Goal: Information Seeking & Learning: Learn about a topic

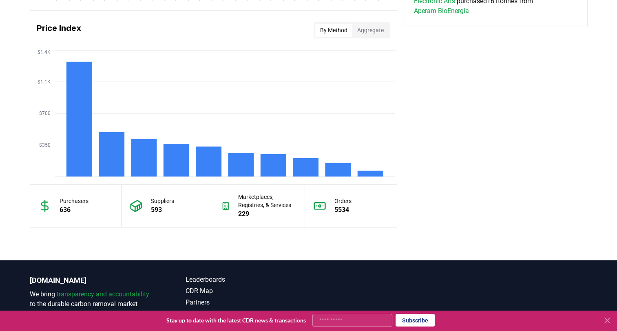
scroll to position [670, 0]
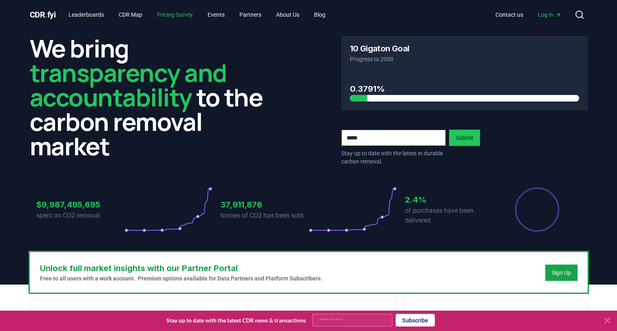
click at [193, 13] on link "Pricing Survey" at bounding box center [174, 14] width 49 height 15
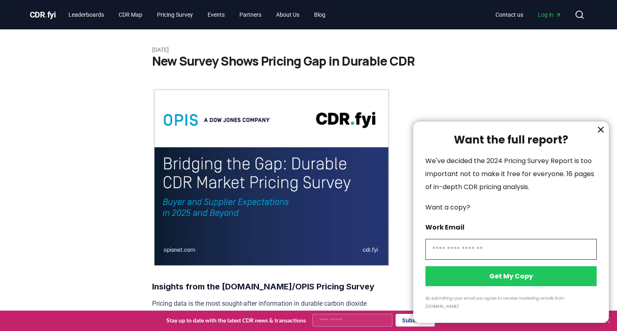
click at [99, 13] on div at bounding box center [308, 165] width 617 height 331
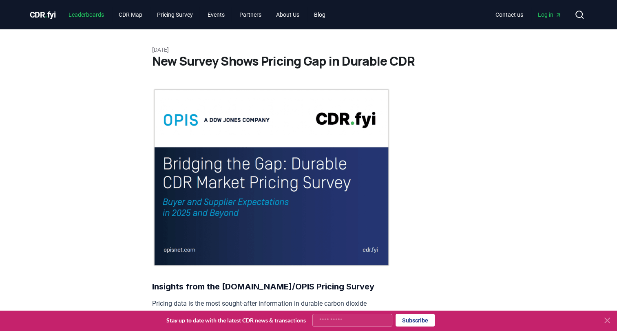
click at [98, 13] on link "Leaderboards" at bounding box center [86, 14] width 48 height 15
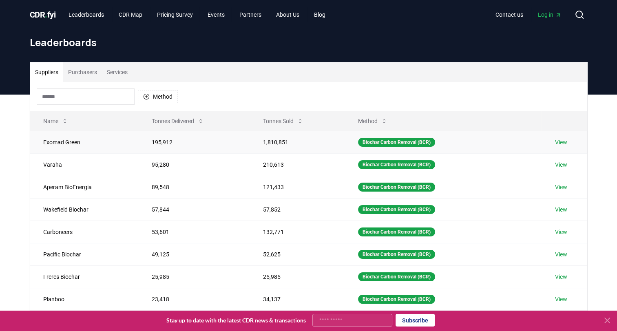
click at [566, 143] on link "View" at bounding box center [560, 142] width 12 height 8
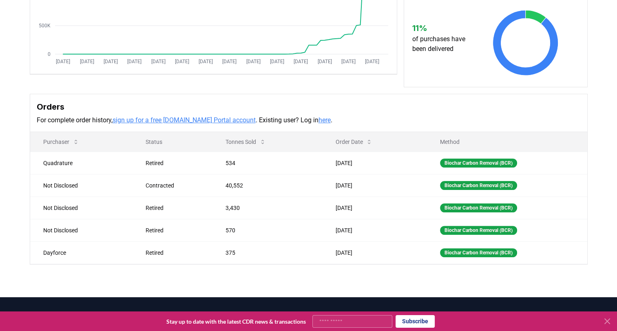
scroll to position [166, 0]
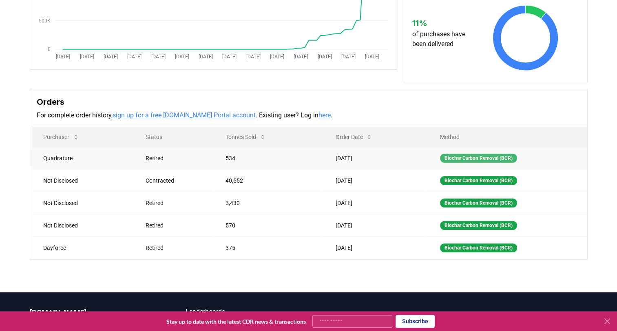
click at [461, 160] on div "Biochar Carbon Removal (BCR)" at bounding box center [478, 158] width 77 height 9
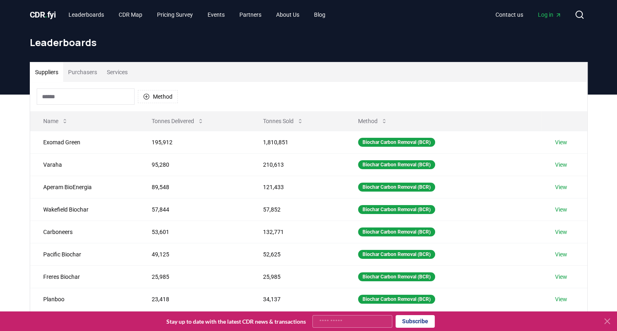
click at [77, 75] on button "Purchasers" at bounding box center [82, 72] width 39 height 20
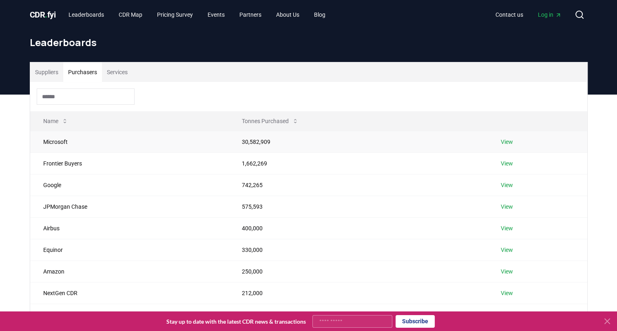
click at [502, 143] on link "View" at bounding box center [506, 142] width 12 height 8
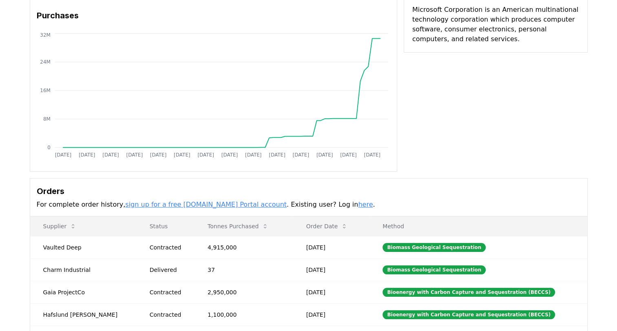
scroll to position [137, 0]
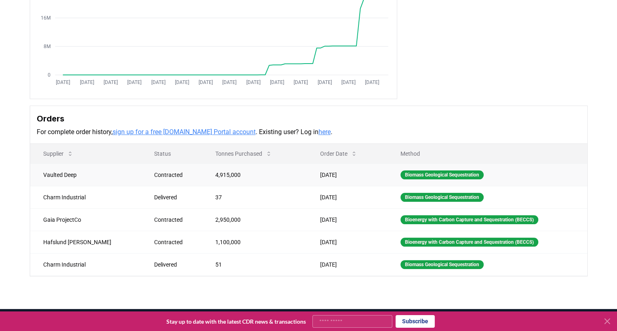
click at [154, 172] on div "Contracted" at bounding box center [175, 175] width 42 height 8
click at [431, 175] on div "Biomass Geological Sequestration" at bounding box center [441, 174] width 83 height 9
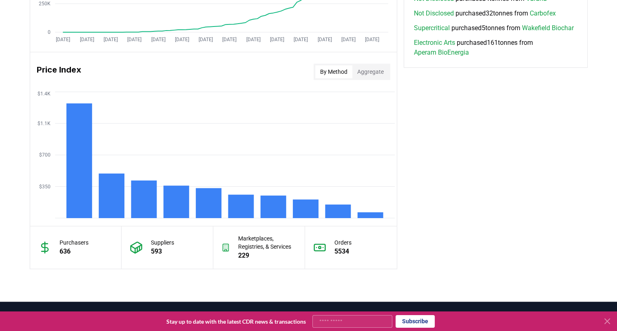
scroll to position [630, 0]
